Goal: Find specific page/section: Find specific page/section

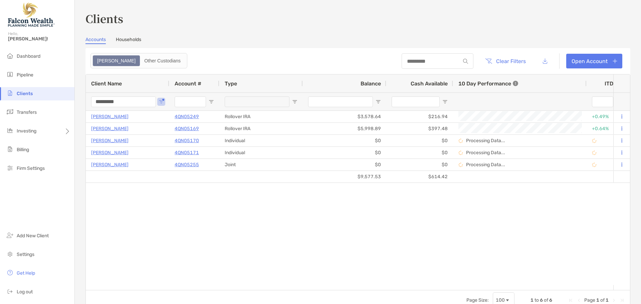
drag, startPoint x: 128, startPoint y: 102, endPoint x: 49, endPoint y: 100, distance: 78.5
click at [47, 101] on div "Clients Hello, Cory! Dashboard Pipeline Clients Transfers Investing Billing Fir…" at bounding box center [320, 152] width 641 height 304
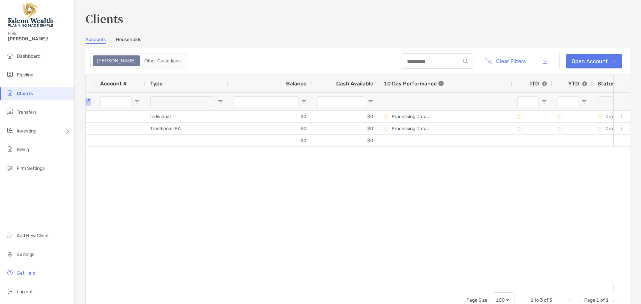
scroll to position [0, 167]
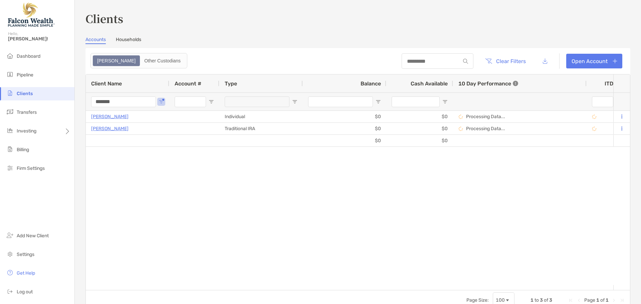
drag, startPoint x: 120, startPoint y: 101, endPoint x: 53, endPoint y: 101, distance: 67.4
click at [54, 100] on div "Clients Hello, Cory! Dashboard Pipeline Clients Transfers Investing Billing Fir…" at bounding box center [320, 152] width 641 height 304
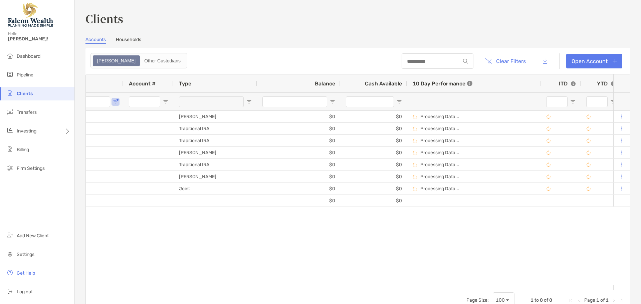
scroll to position [0, 98]
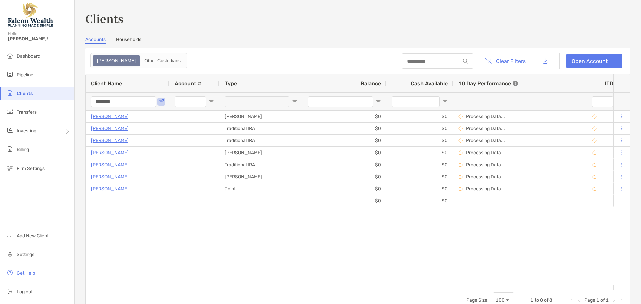
type input "*******"
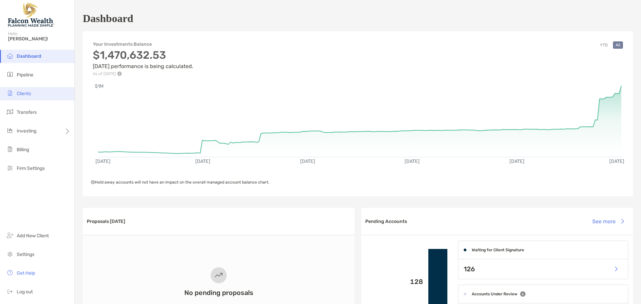
click at [33, 95] on li "Clients" at bounding box center [37, 93] width 74 height 13
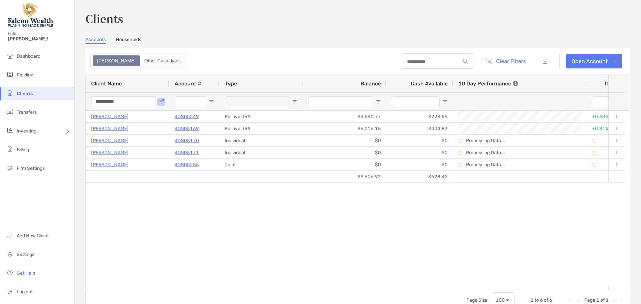
click at [120, 100] on input "*********" at bounding box center [123, 101] width 65 height 11
drag, startPoint x: 124, startPoint y: 101, endPoint x: 50, endPoint y: 100, distance: 74.1
click at [48, 99] on div "Clients Hello, [PERSON_NAME]! Dashboard Pipeline Clients Transfers Investing Bi…" at bounding box center [320, 152] width 641 height 304
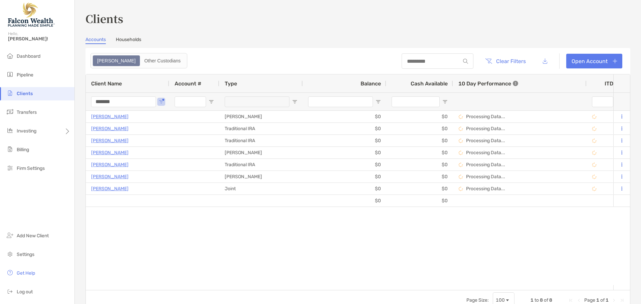
drag, startPoint x: 132, startPoint y: 100, endPoint x: 5, endPoint y: 91, distance: 126.8
click at [6, 92] on div "Clients Hello, [PERSON_NAME]! Dashboard Pipeline Clients Transfers Investing Bi…" at bounding box center [320, 152] width 641 height 304
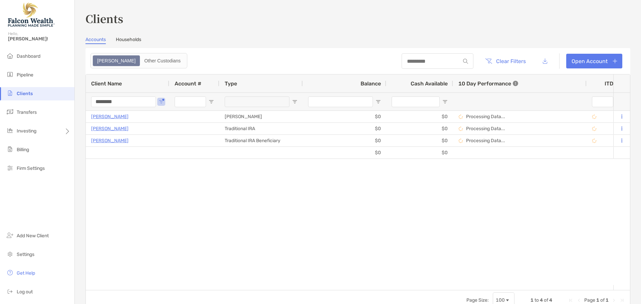
type input "********"
drag, startPoint x: 228, startPoint y: 291, endPoint x: 288, endPoint y: 297, distance: 60.0
click at [289, 297] on div "Page Size: 100 1 to 4 of 4 Page 1 of 1" at bounding box center [358, 300] width 544 height 20
drag, startPoint x: 255, startPoint y: 290, endPoint x: 280, endPoint y: 292, distance: 25.1
click at [287, 292] on div "Page Size: 100 1 to 4 of 4 Page 1 of 1" at bounding box center [358, 300] width 544 height 20
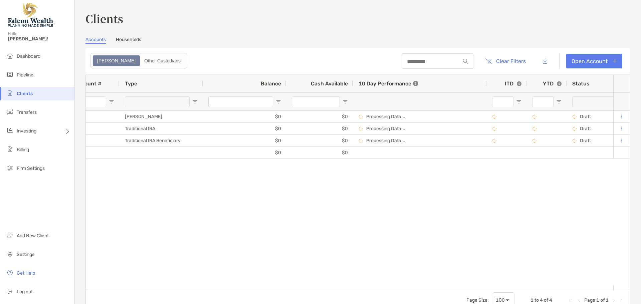
scroll to position [0, 152]
